Goal: Information Seeking & Learning: Find contact information

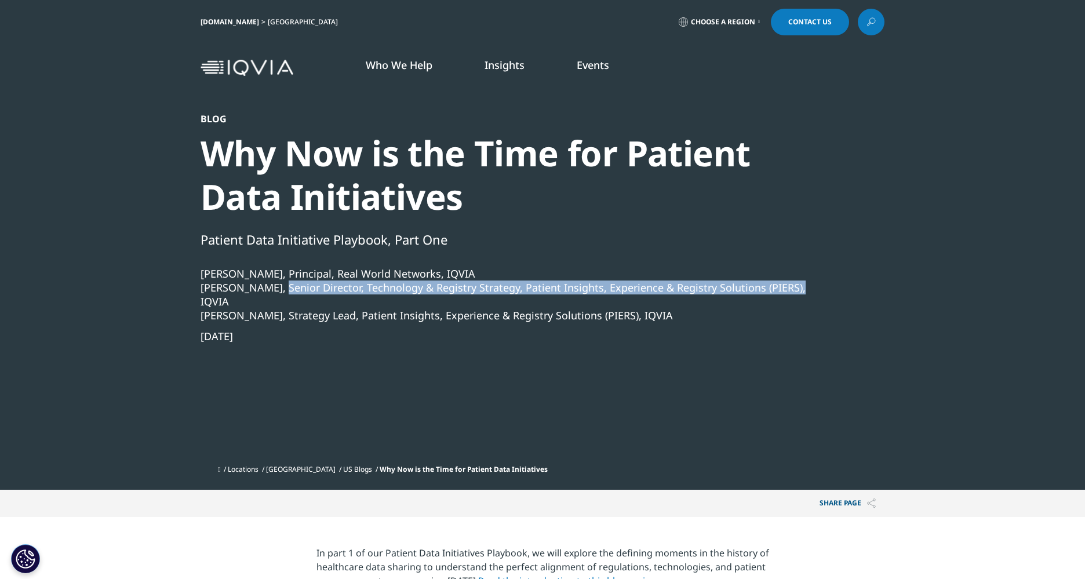
drag, startPoint x: 273, startPoint y: 287, endPoint x: 743, endPoint y: 285, distance: 469.3
click at [784, 289] on div "David Voccola, Senior Director, Technology & Registry Strategy, Patient Insight…" at bounding box center [510, 294] width 621 height 28
copy div "Senior Director, Technology & Registry Strategy, Patient Insights, Experience &…"
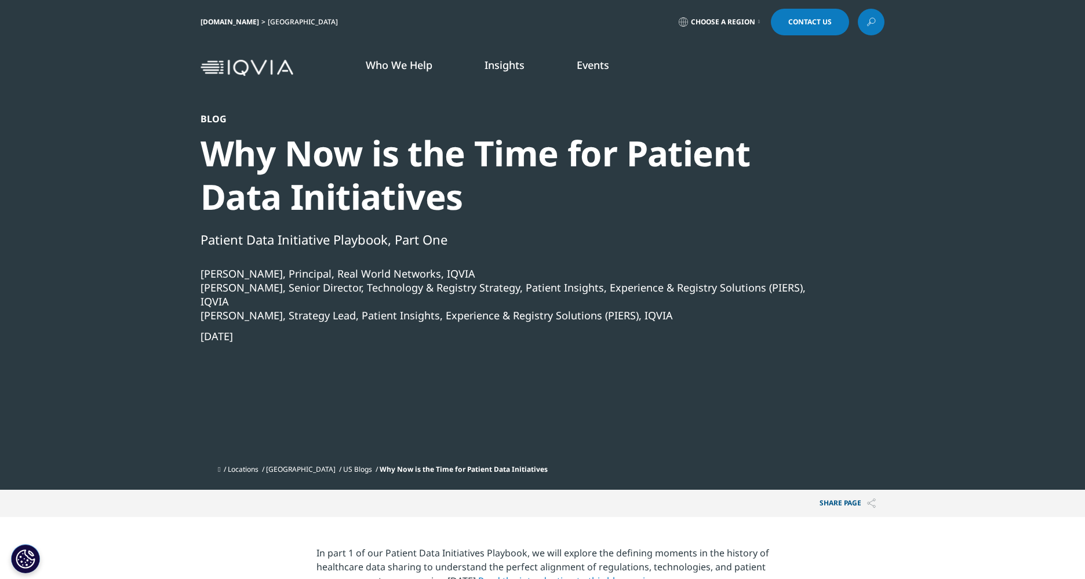
click at [371, 398] on div "Blog Why Now is the Time for Patient Data Initiatives Patient Data Initiative P…" at bounding box center [510, 286] width 621 height 346
click at [247, 65] on img at bounding box center [246, 68] width 93 height 17
click at [727, 20] on span "Choose a Region" at bounding box center [723, 21] width 64 height 9
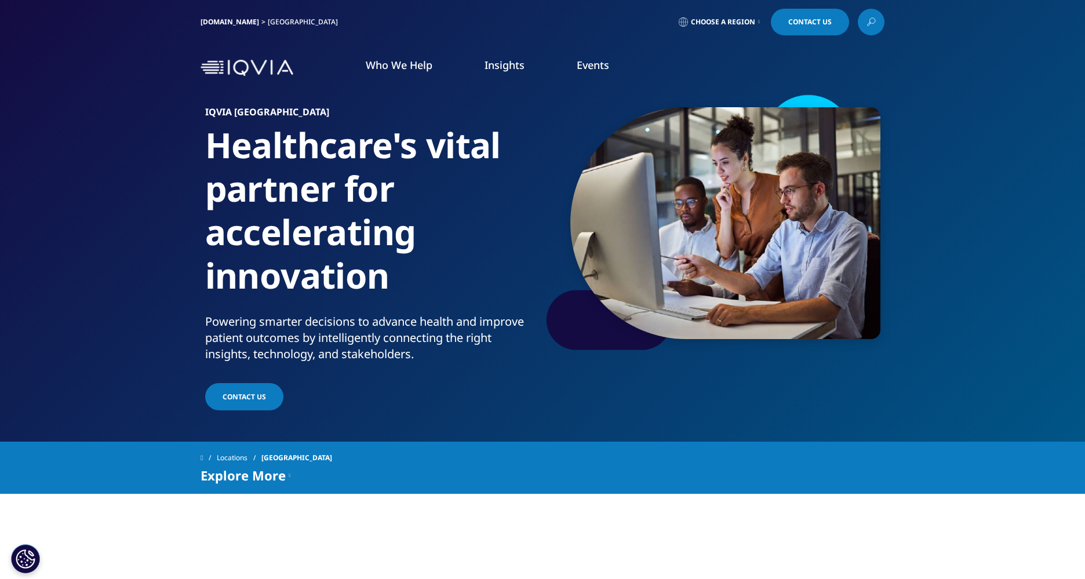
click at [744, 19] on span "Choose a Region" at bounding box center [723, 21] width 64 height 9
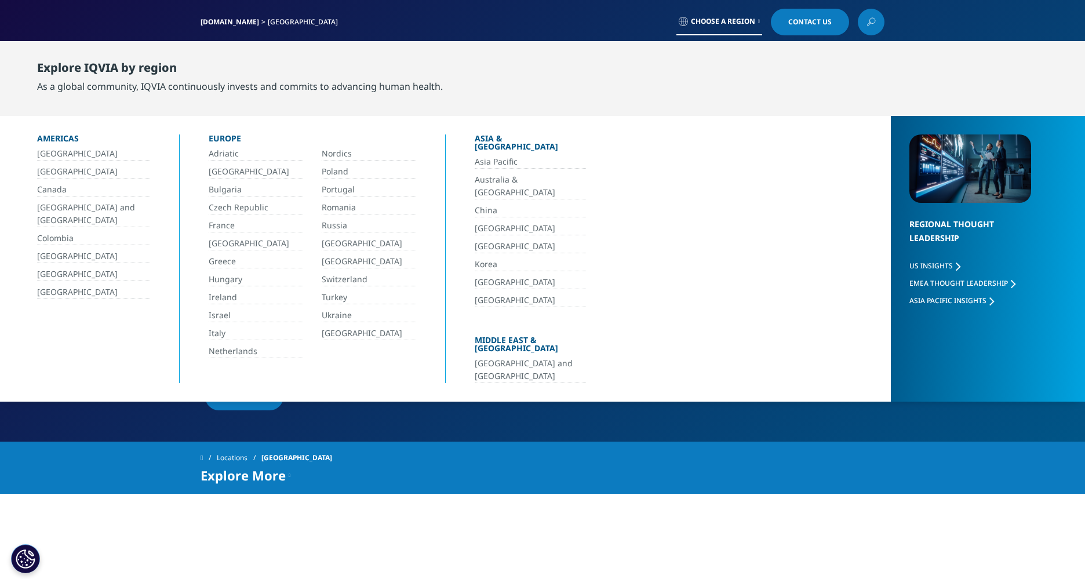
click at [50, 292] on link "[GEOGRAPHIC_DATA]" at bounding box center [93, 292] width 113 height 13
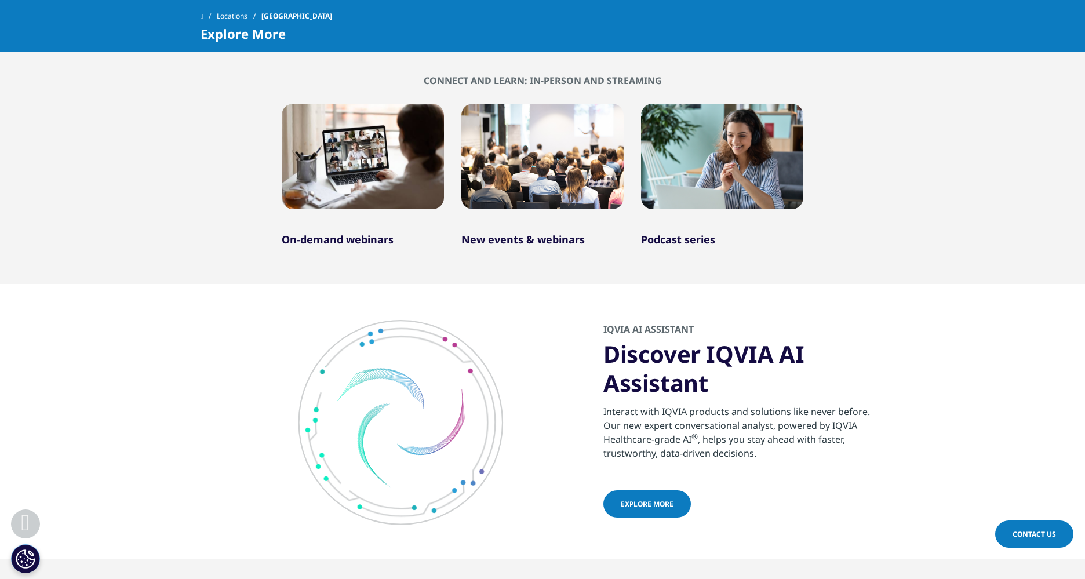
scroll to position [772, 0]
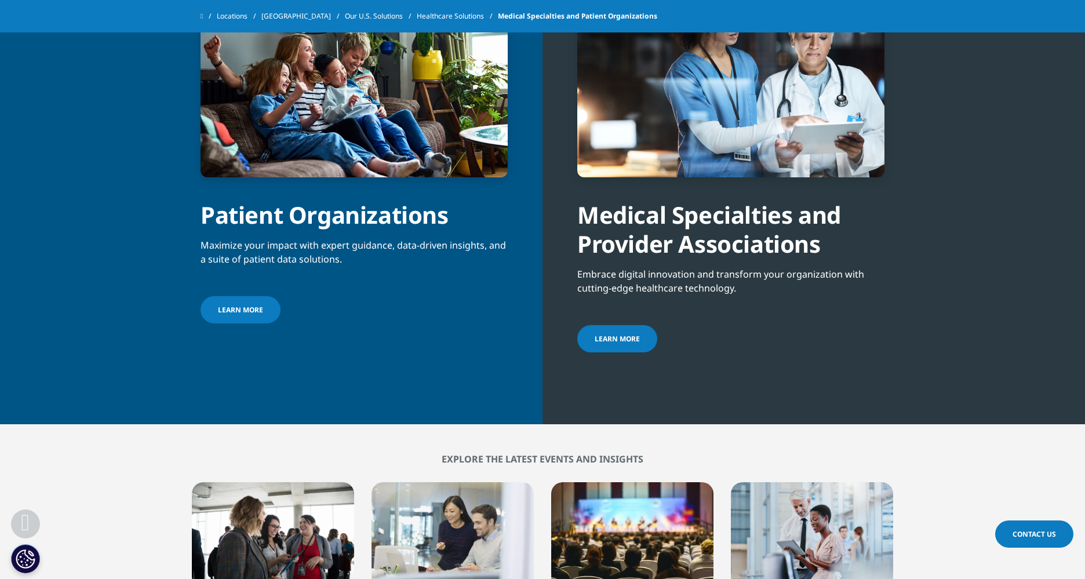
scroll to position [419, 0]
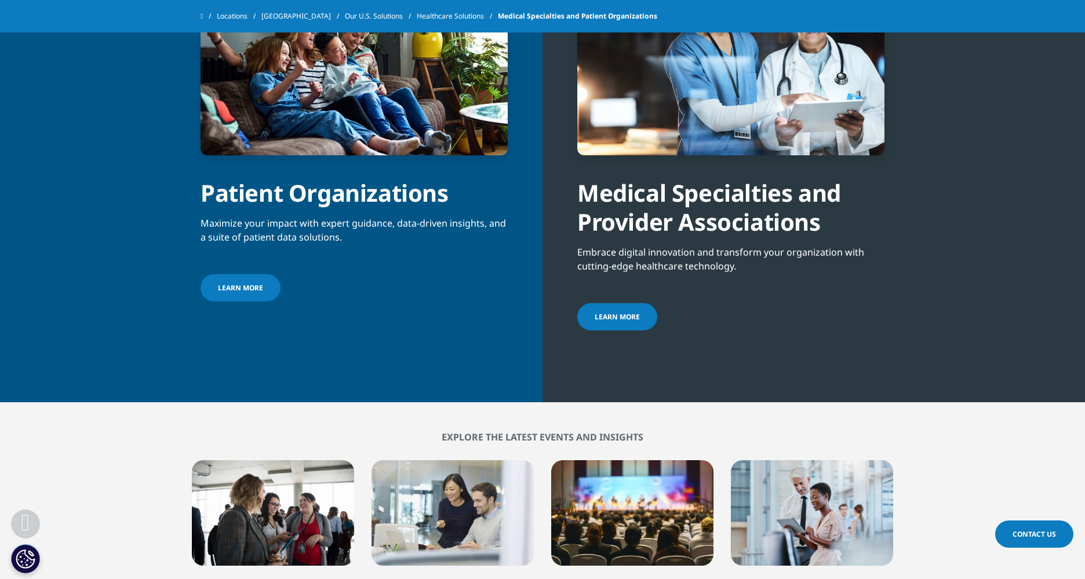
click at [619, 319] on span "LEARN MORE" at bounding box center [616, 317] width 45 height 10
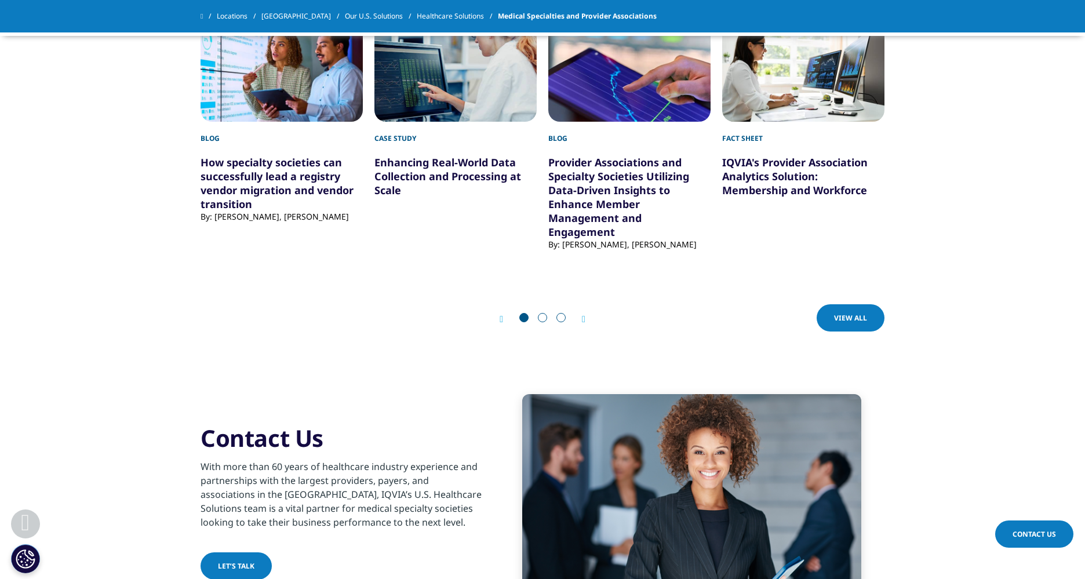
scroll to position [3811, 0]
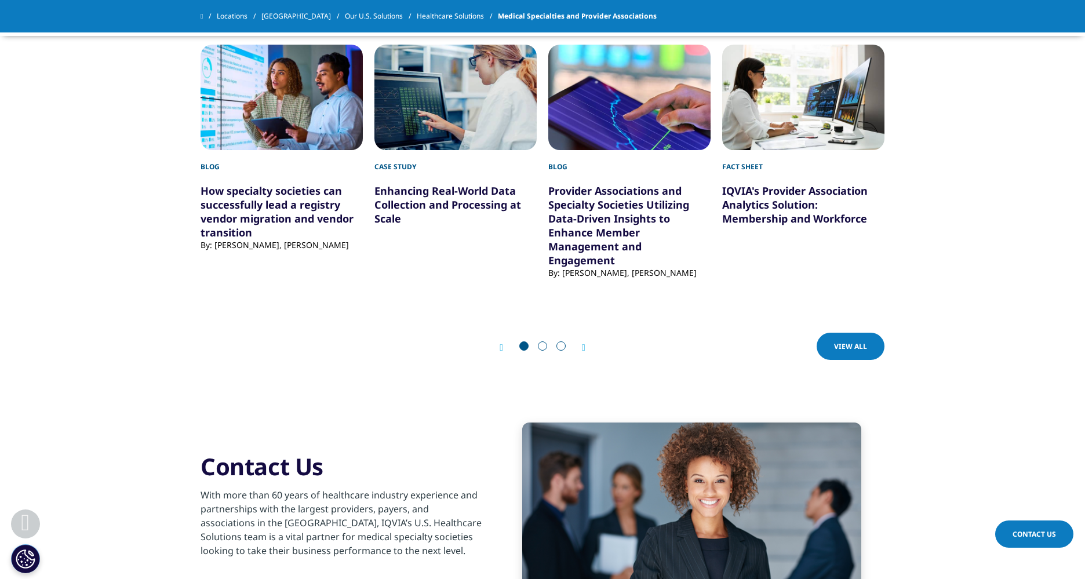
click at [775, 202] on link "IQVIA's Provider Association Analytics Solution: Membership and Workforce" at bounding box center [794, 205] width 145 height 42
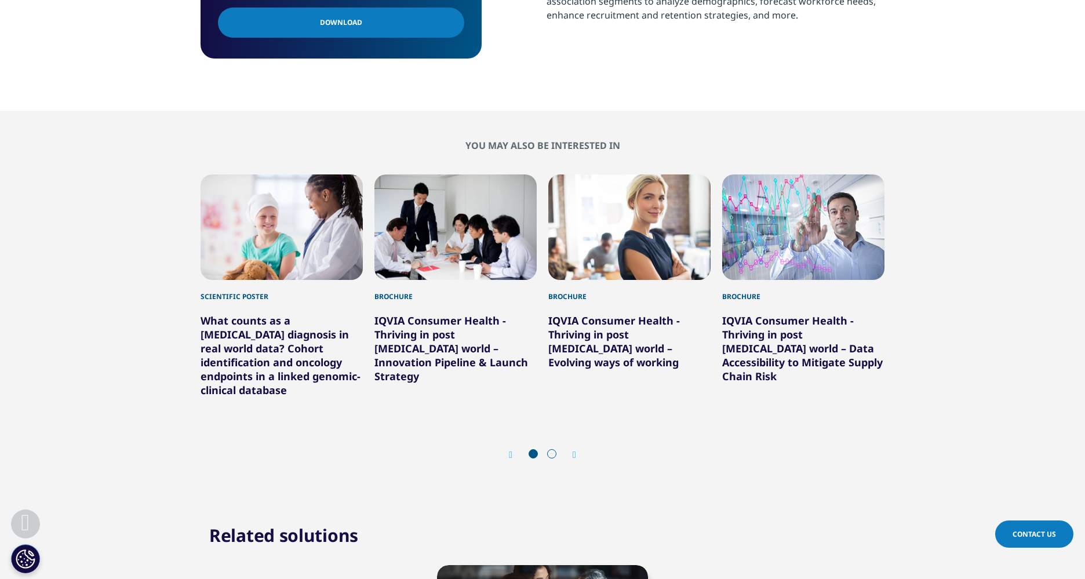
scroll to position [676, 0]
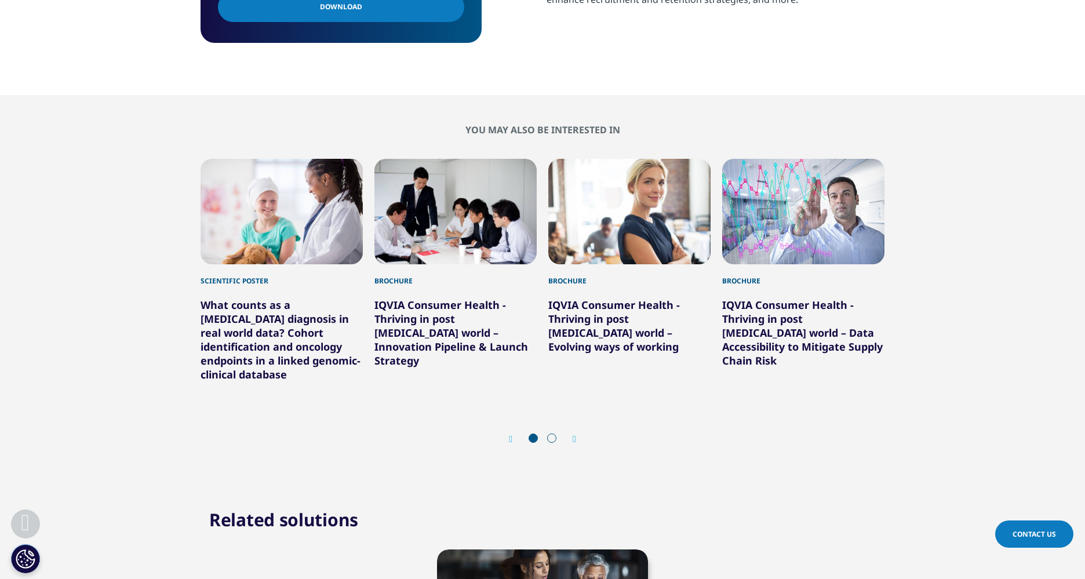
click at [572, 435] on icon "Next slide" at bounding box center [573, 439] width 3 height 9
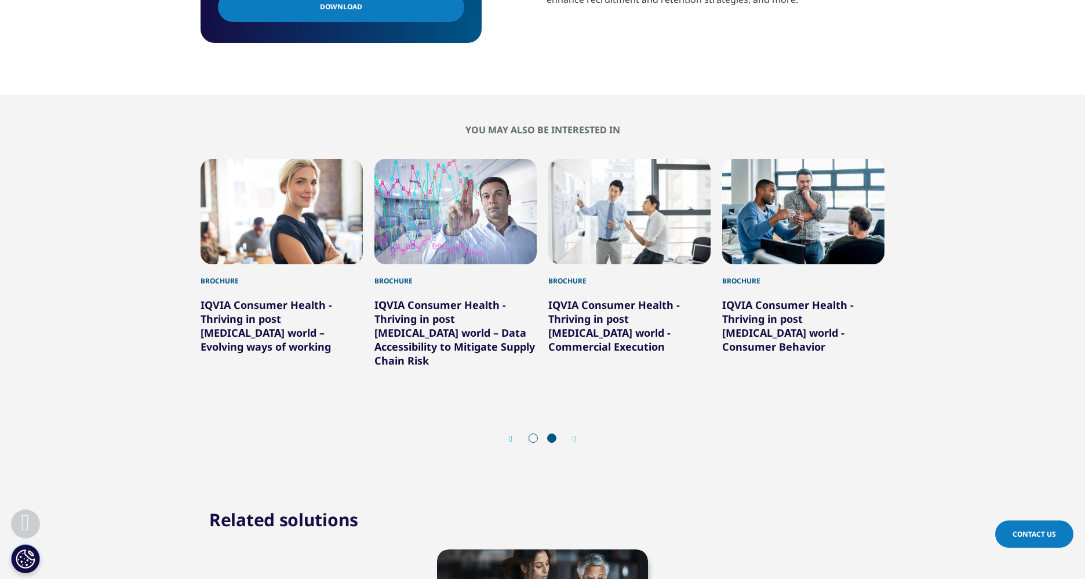
click at [509, 435] on icon "Previous slide" at bounding box center [510, 439] width 3 height 9
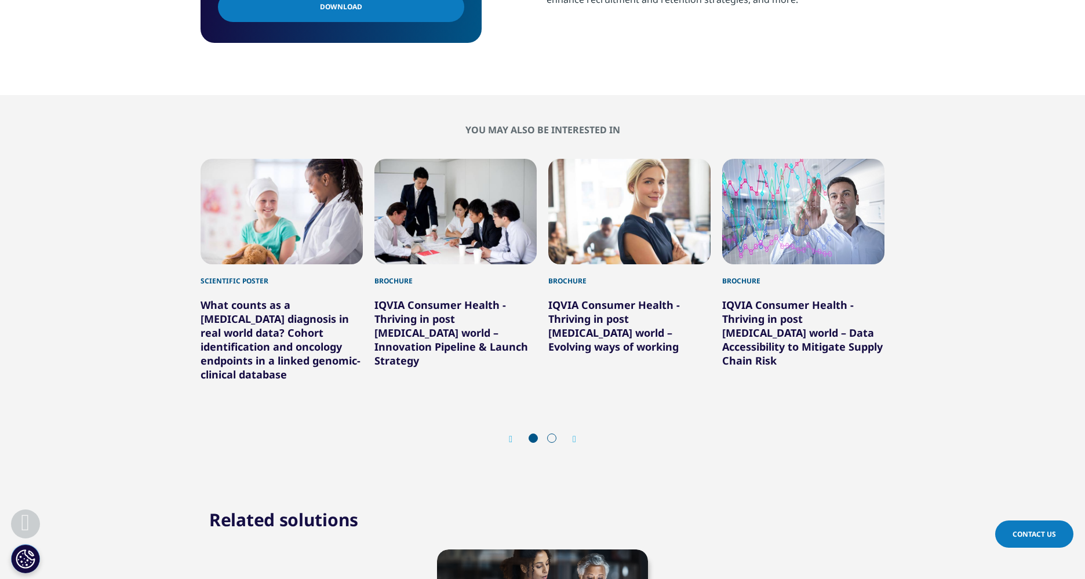
click at [509, 435] on icon "Previous slide" at bounding box center [510, 439] width 3 height 9
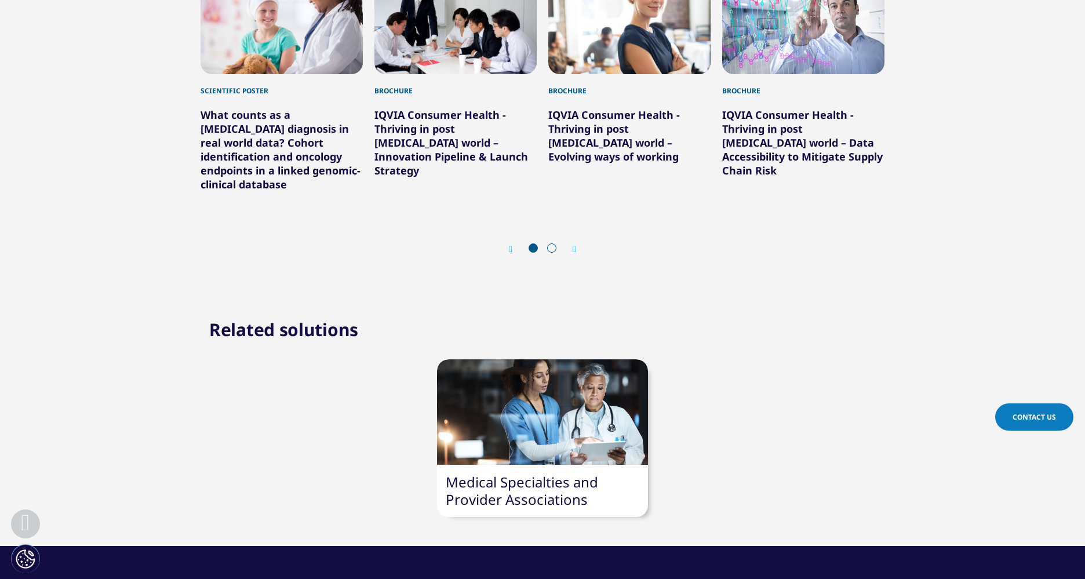
scroll to position [966, 0]
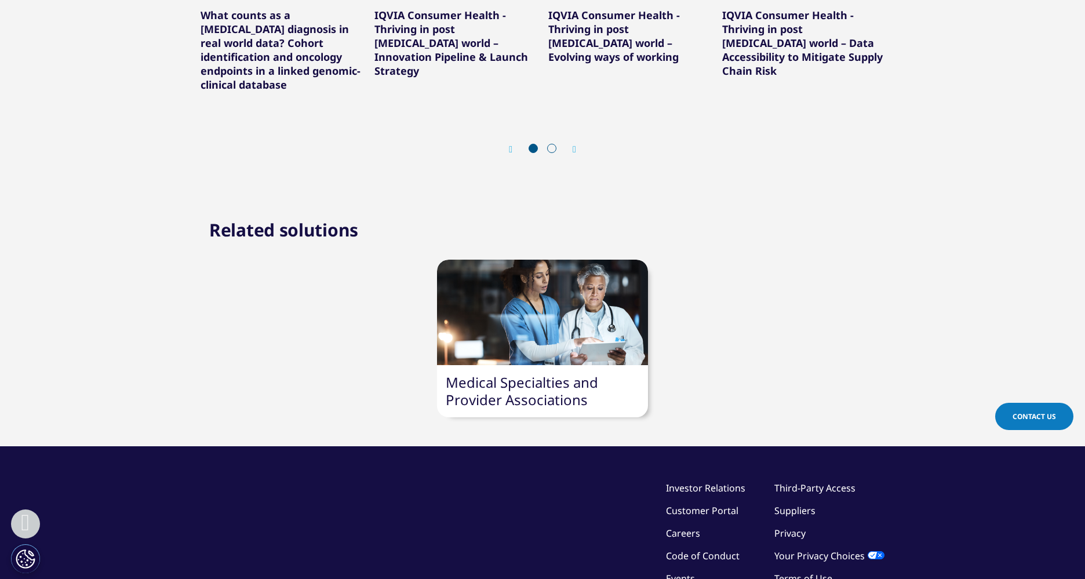
click at [516, 373] on link "Medical Specialties and Provider Associations" at bounding box center [522, 391] width 152 height 37
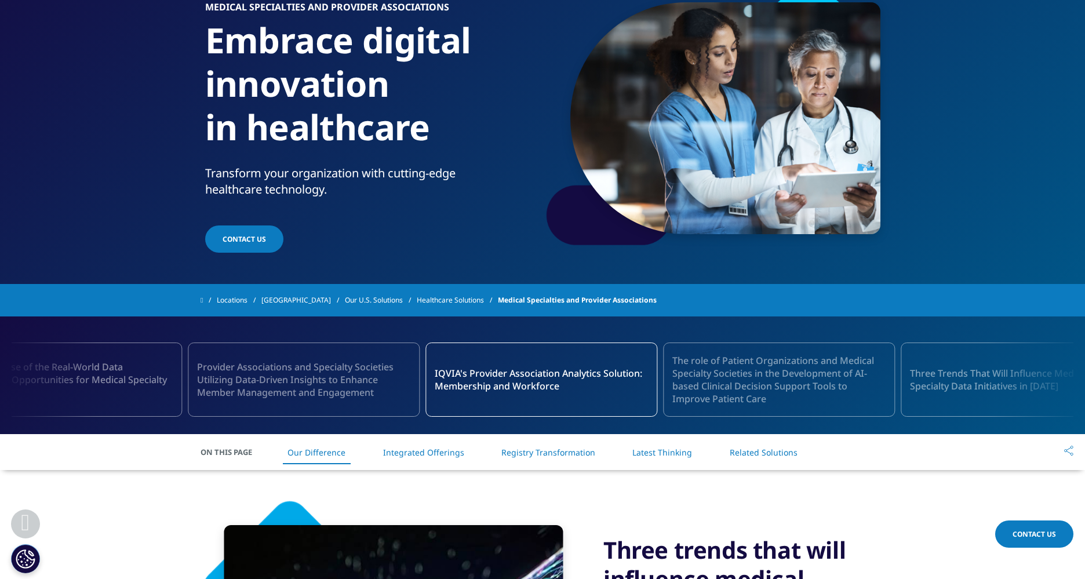
scroll to position [193, 0]
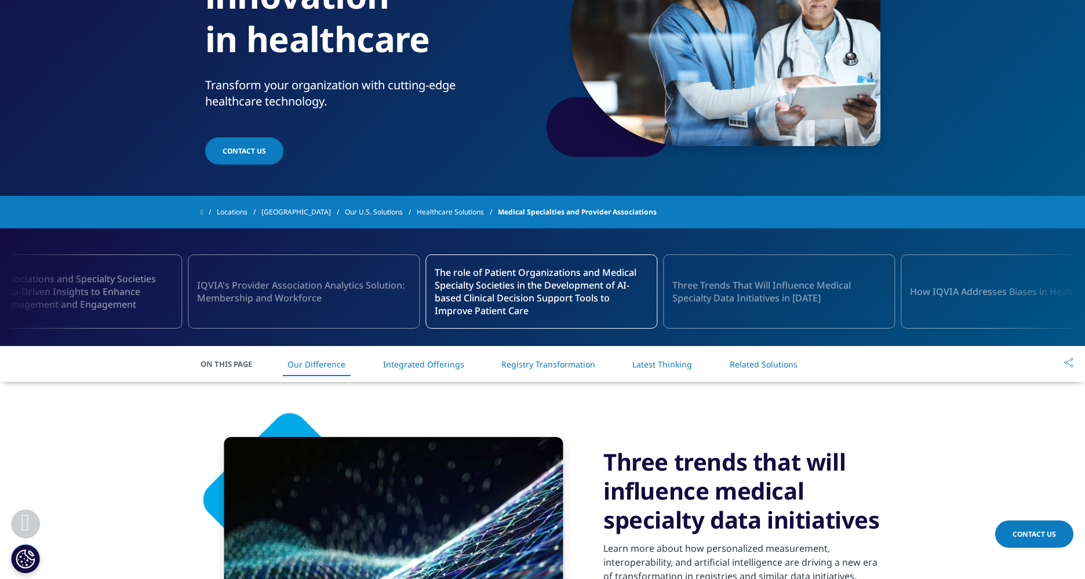
click at [553, 364] on link "Registry Transformation" at bounding box center [548, 364] width 94 height 11
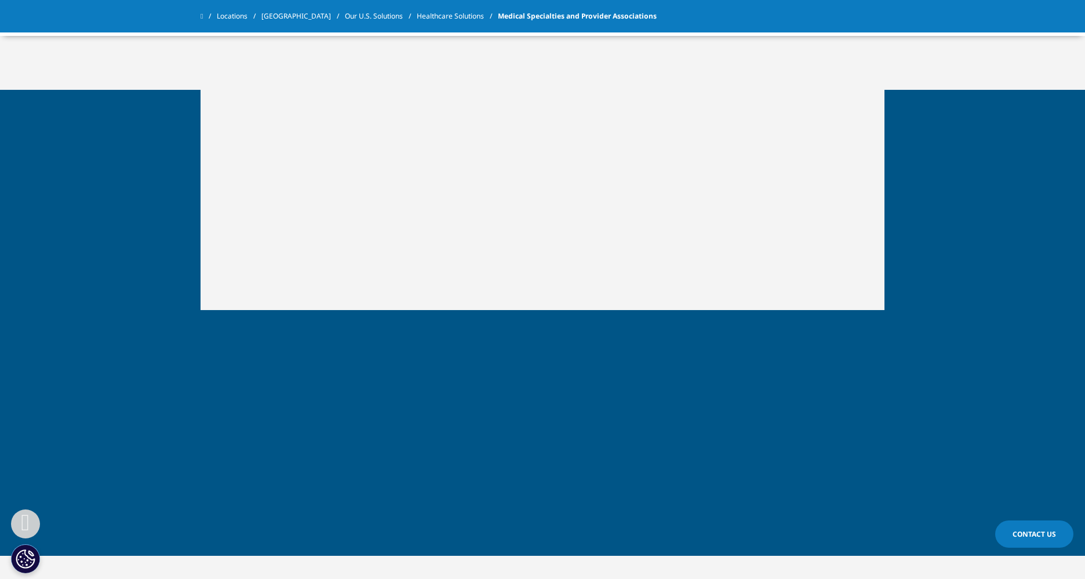
scroll to position [2930, 0]
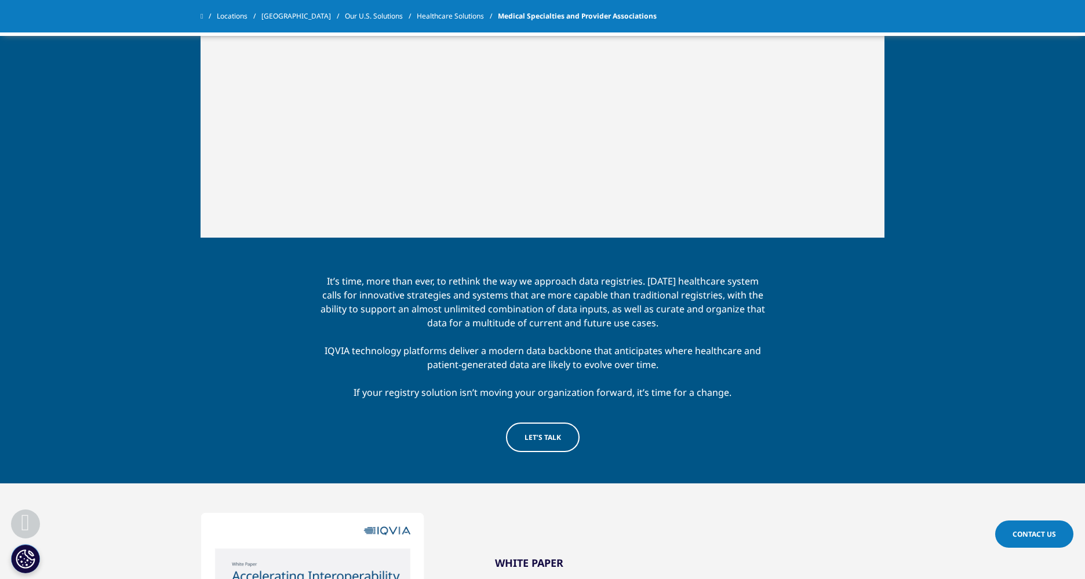
click at [554, 432] on span "Let’s Talk" at bounding box center [542, 437] width 37 height 10
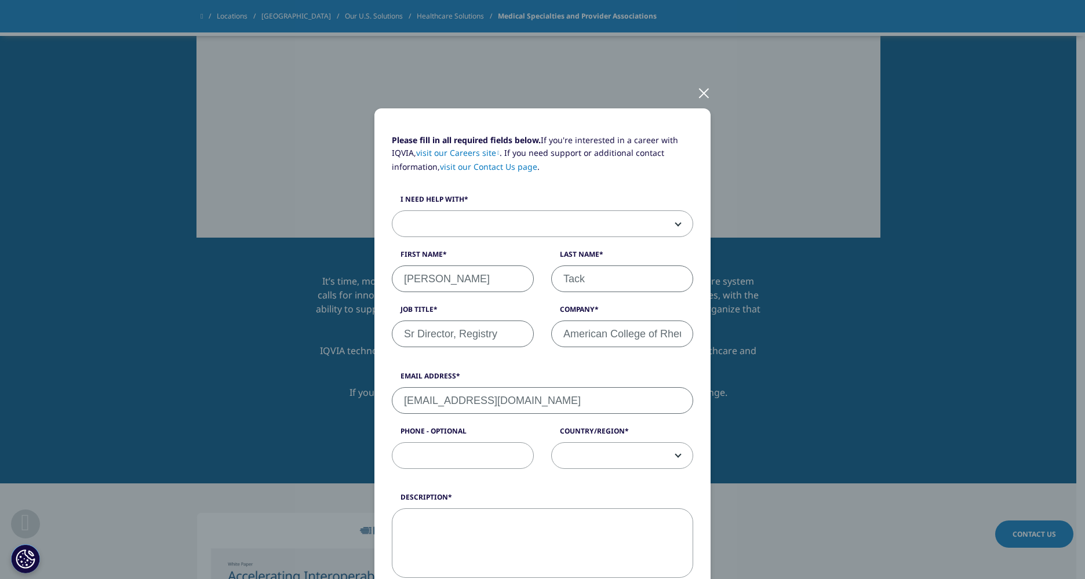
click at [704, 93] on div at bounding box center [703, 92] width 13 height 32
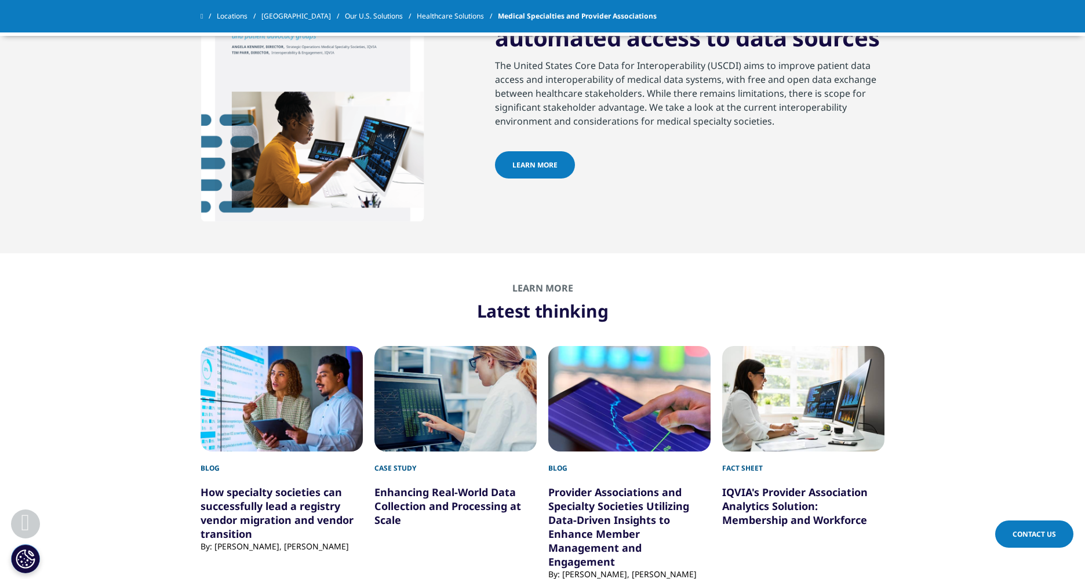
scroll to position [3606, 0]
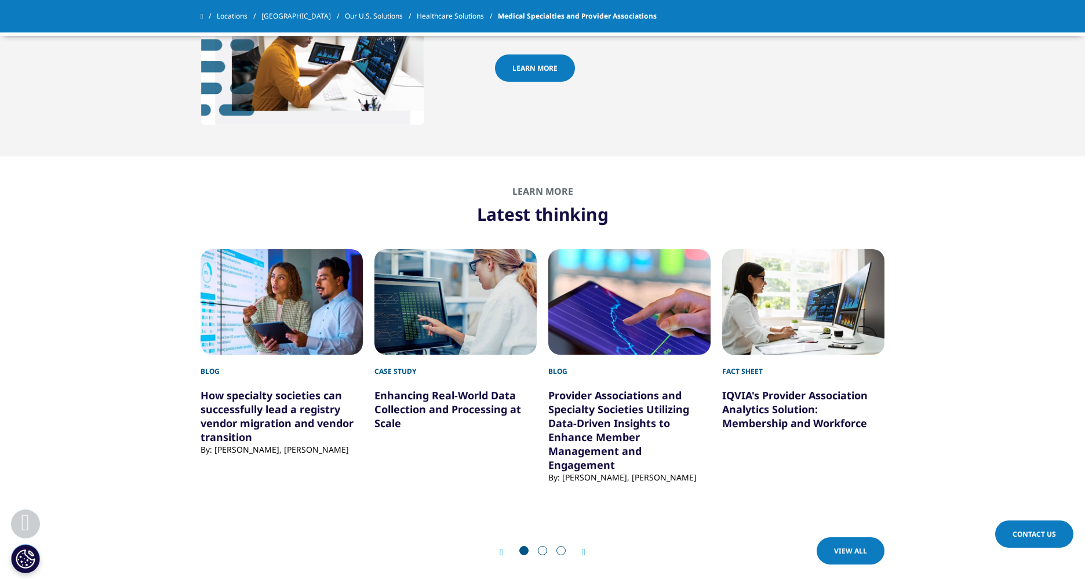
click at [268, 403] on link "How specialty societies can successfully lead a registry vendor migration and v…" at bounding box center [276, 416] width 153 height 56
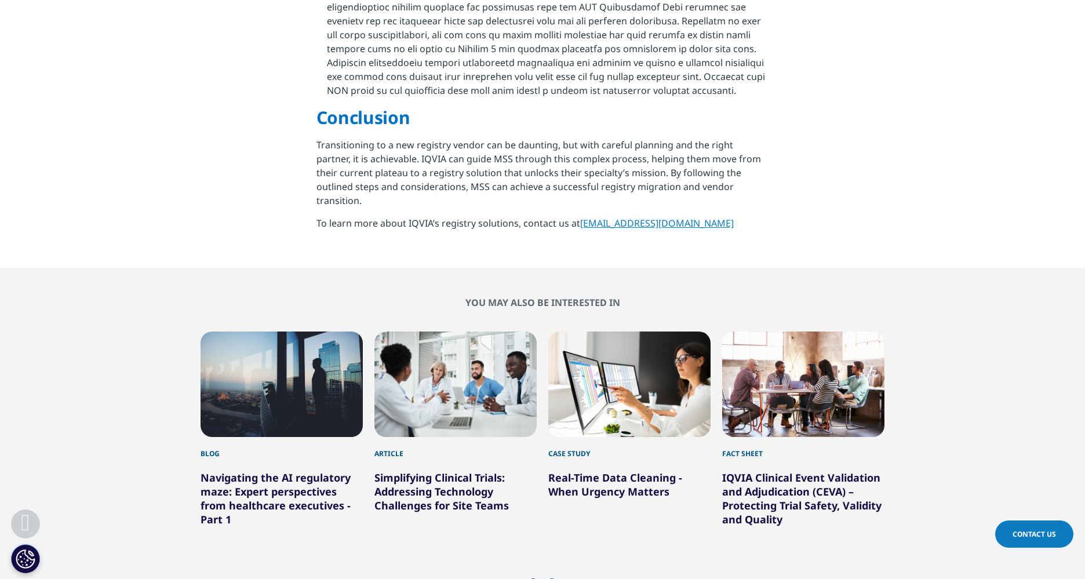
scroll to position [2221, 0]
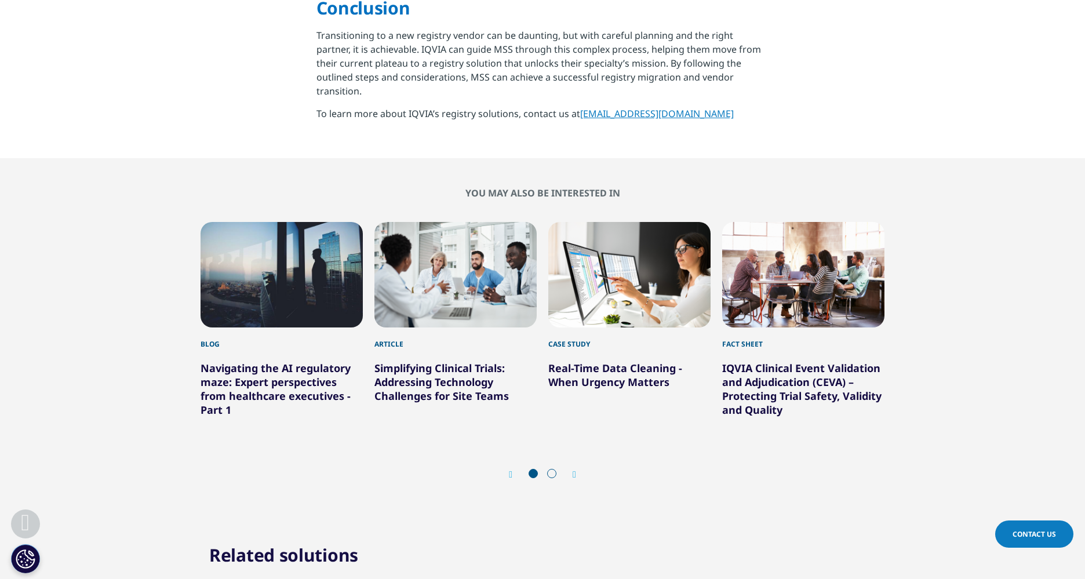
click at [251, 361] on link "Navigating the AI regulatory maze: Expert perspectives from healthcare executiv…" at bounding box center [275, 389] width 150 height 56
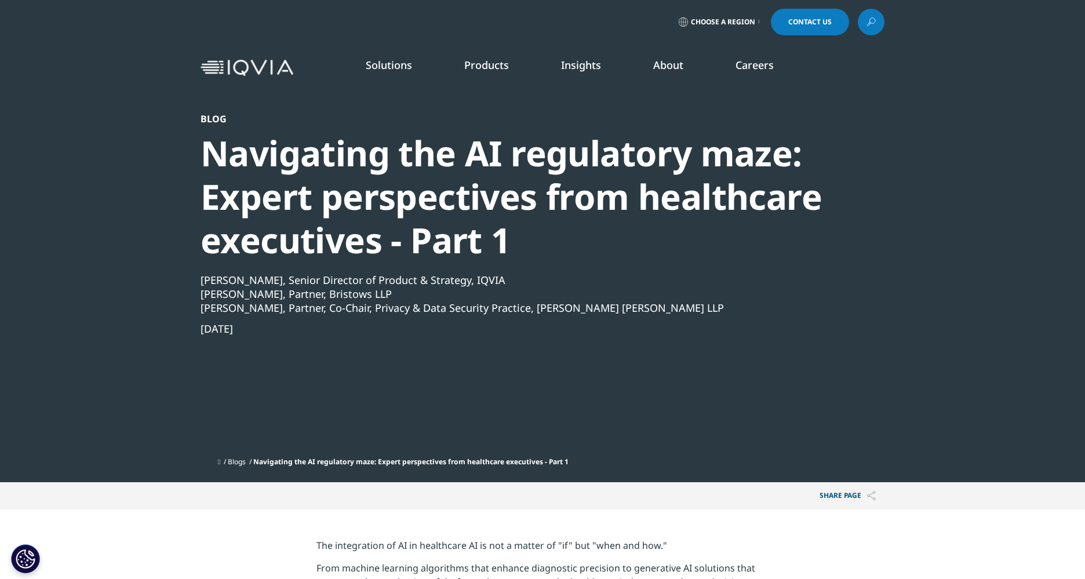
click at [666, 63] on link "About" at bounding box center [668, 65] width 30 height 14
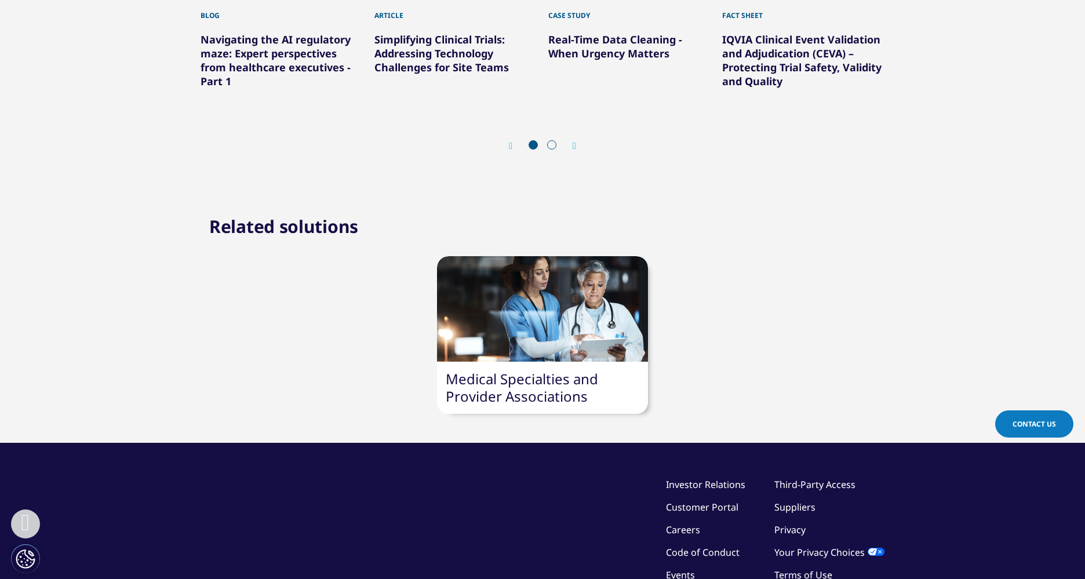
scroll to position [2510, 0]
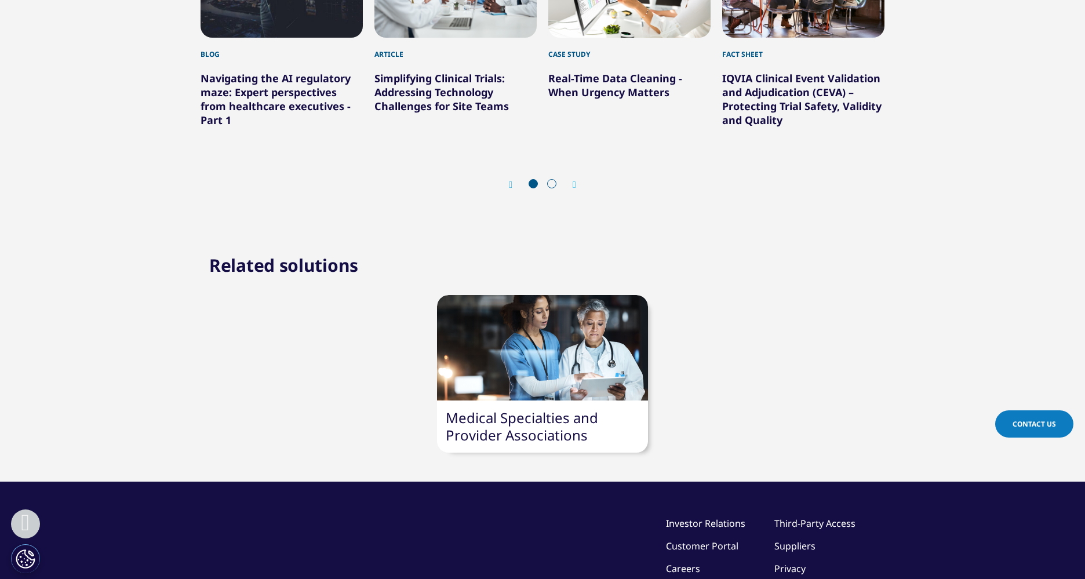
click at [541, 408] on link "Medical Specialties and Provider Associations" at bounding box center [522, 426] width 152 height 37
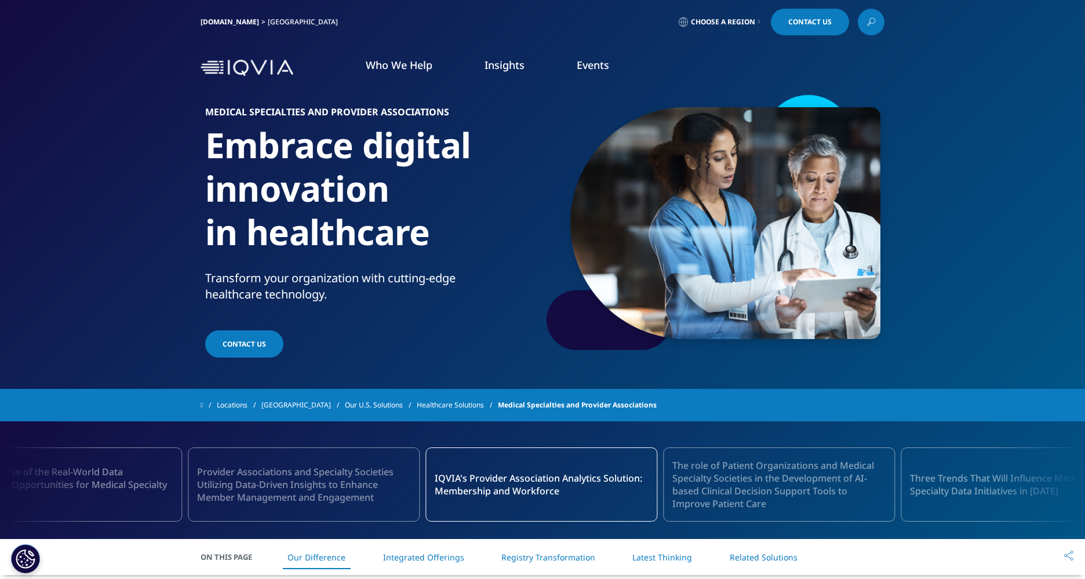
click at [238, 64] on img at bounding box center [246, 68] width 93 height 17
click at [868, 24] on icon at bounding box center [870, 21] width 9 height 15
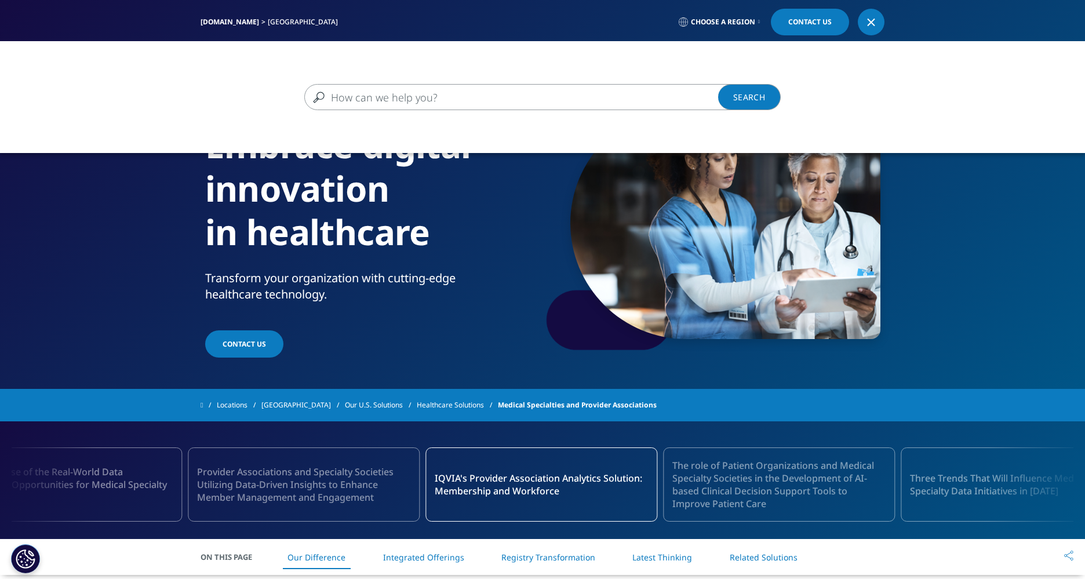
click at [366, 103] on input "Search" at bounding box center [525, 97] width 443 height 26
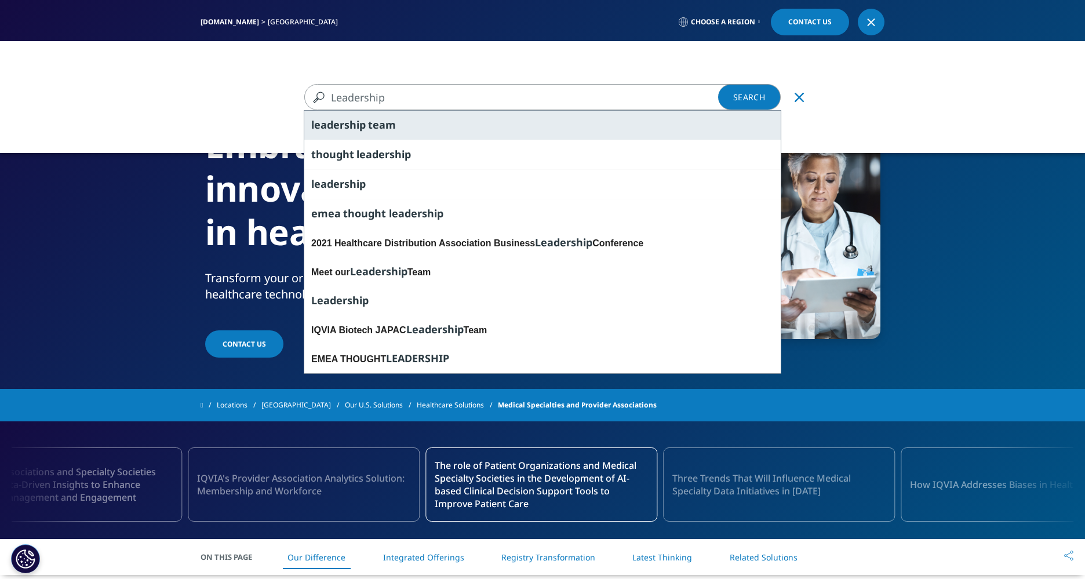
type input "Leadership"
click at [347, 129] on span "leadership" at bounding box center [338, 125] width 54 height 14
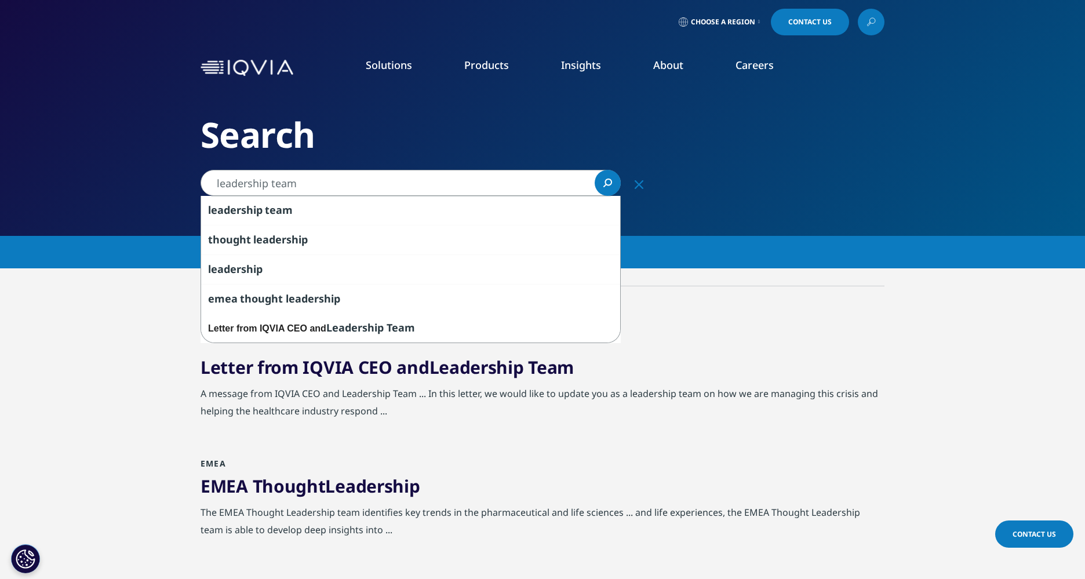
click at [258, 183] on input "leadership team" at bounding box center [410, 183] width 420 height 26
drag, startPoint x: 346, startPoint y: 185, endPoint x: 121, endPoint y: 180, distance: 225.5
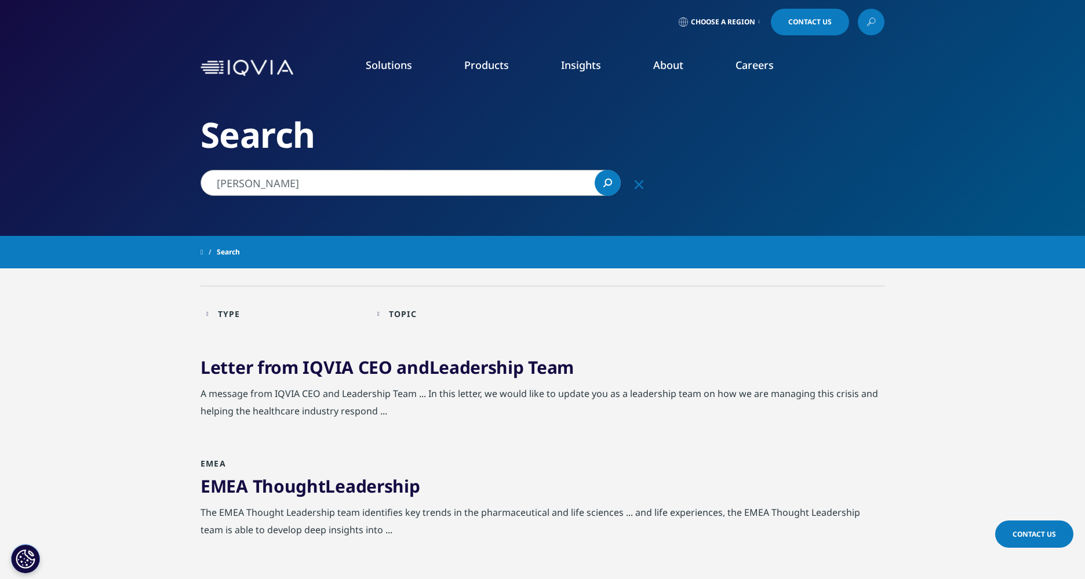
type input "[PERSON_NAME]"
click at [610, 184] on icon "Search" at bounding box center [609, 182] width 8 height 8
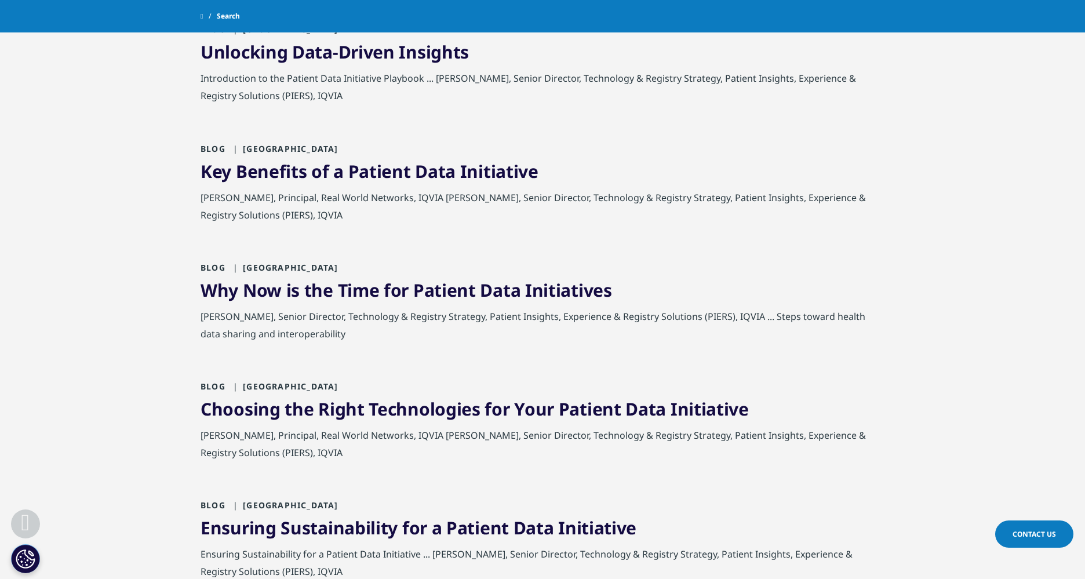
scroll to position [579, 0]
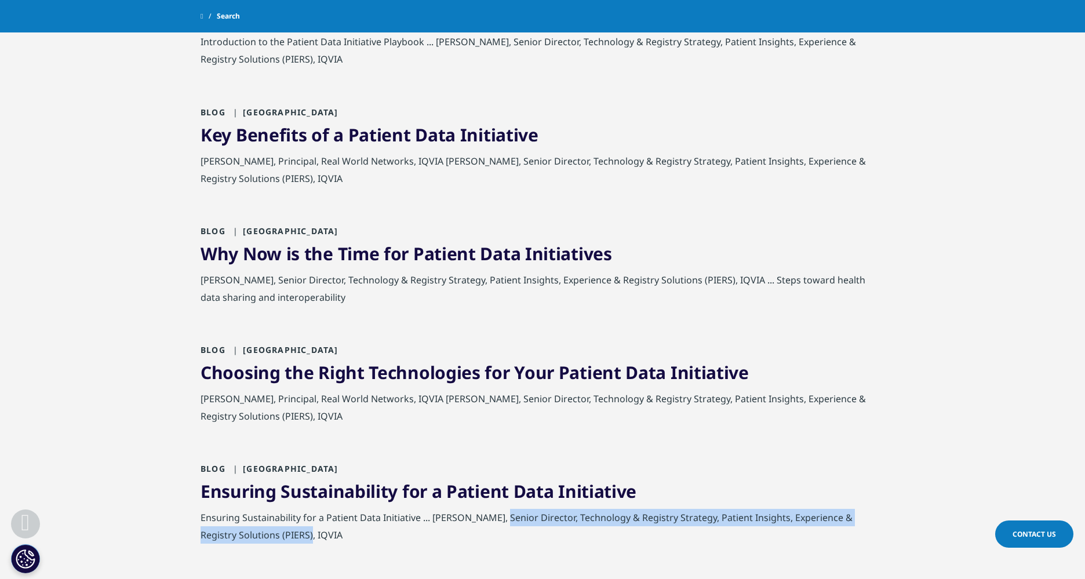
drag, startPoint x: 495, startPoint y: 517, endPoint x: 273, endPoint y: 535, distance: 223.2
click at [273, 535] on div "Ensuring Sustainability for a Patient Data Initiative ... [PERSON_NAME], Senior…" at bounding box center [542, 529] width 684 height 41
copy div "Senior Director, Technology & Registry Strategy, Patient Insights, Experience &…"
